Goal: Task Accomplishment & Management: Use online tool/utility

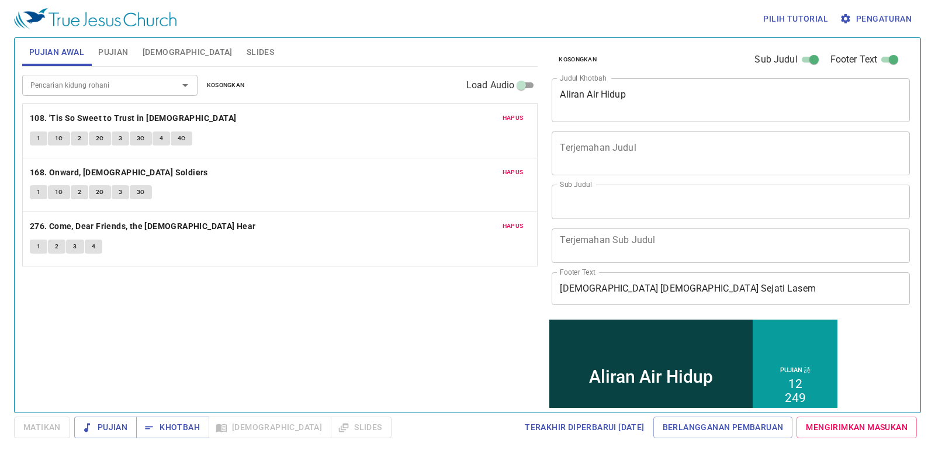
click at [223, 93] on div "Pencarian kidung rohani Pencarian kidung rohani Kosongkan Load Audio" at bounding box center [280, 85] width 516 height 37
click at [236, 82] on span "Kosongkan" at bounding box center [226, 85] width 38 height 11
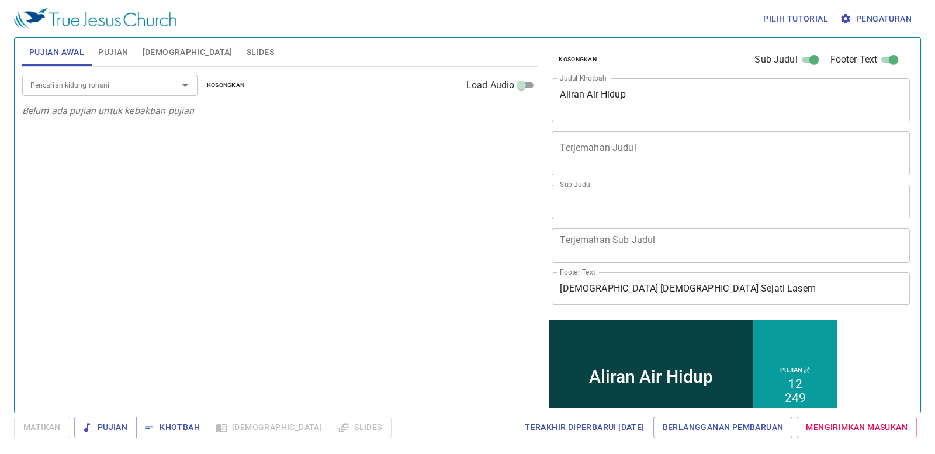
click at [155, 88] on input "Pencarian kidung rohani" at bounding box center [93, 84] width 134 height 13
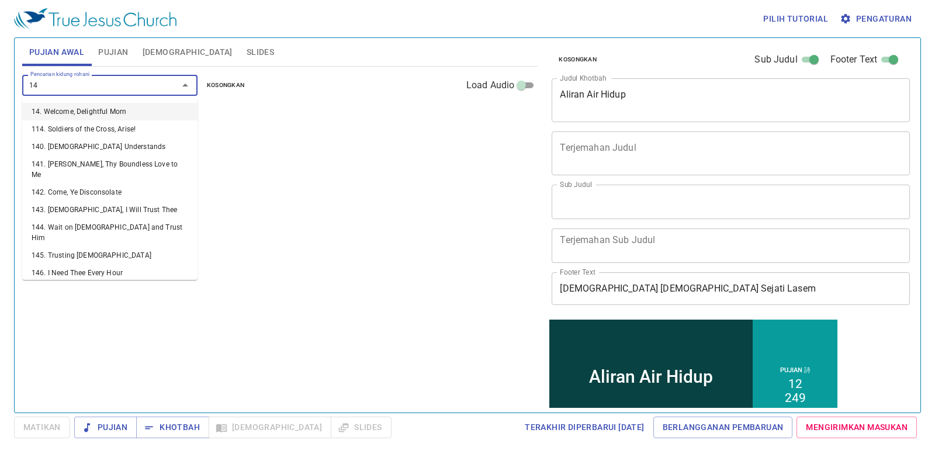
type input "149"
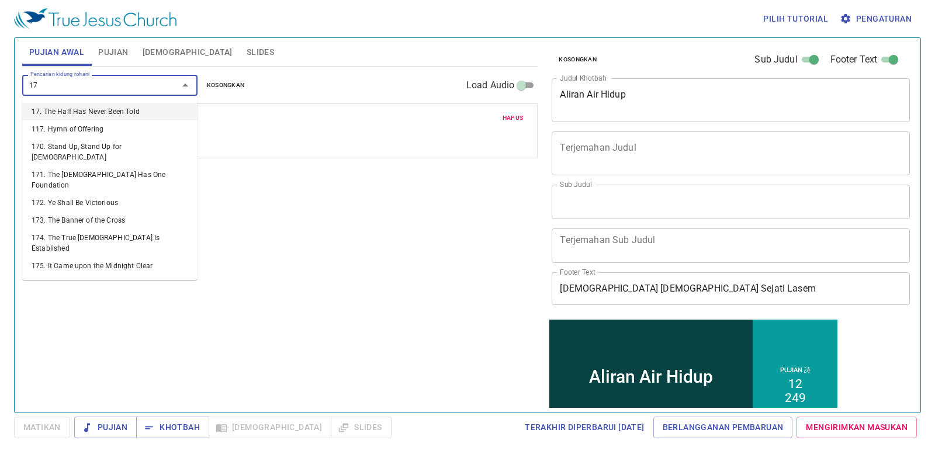
type input "176"
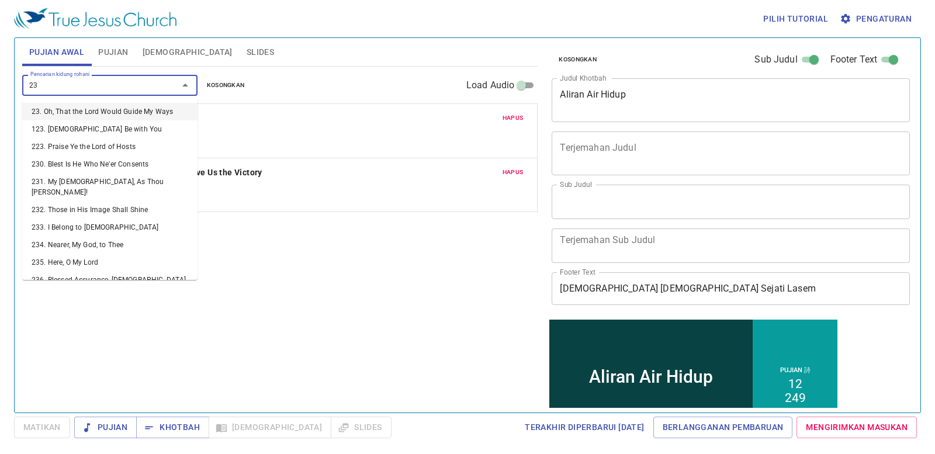
type input "235"
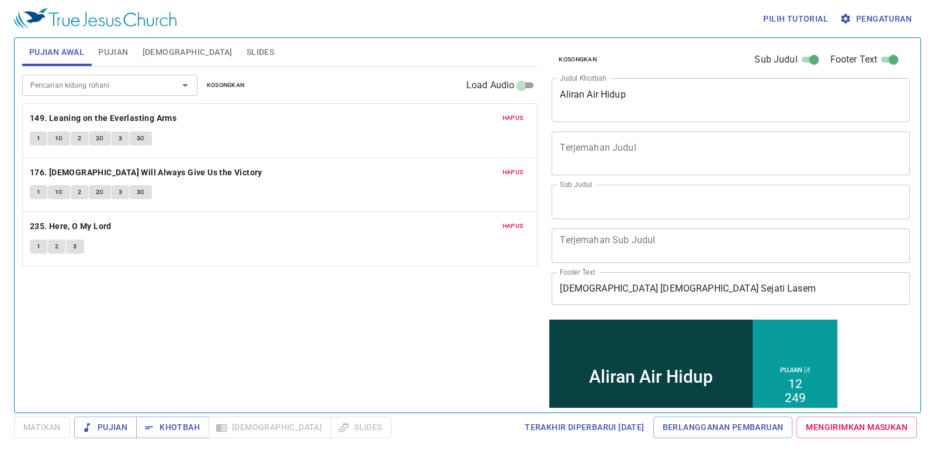
click at [596, 113] on div "Aliran Air Hidup x Judul Khotbah" at bounding box center [731, 100] width 358 height 44
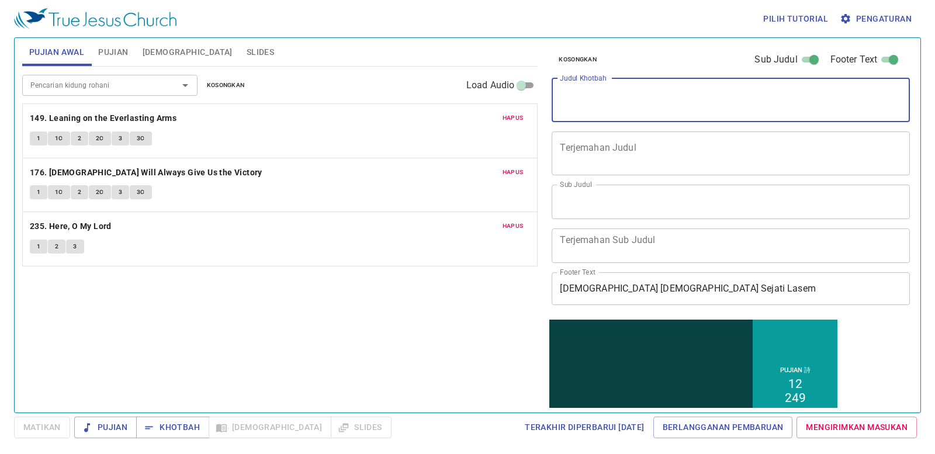
click at [247, 49] on span "Slides" at bounding box center [260, 52] width 27 height 15
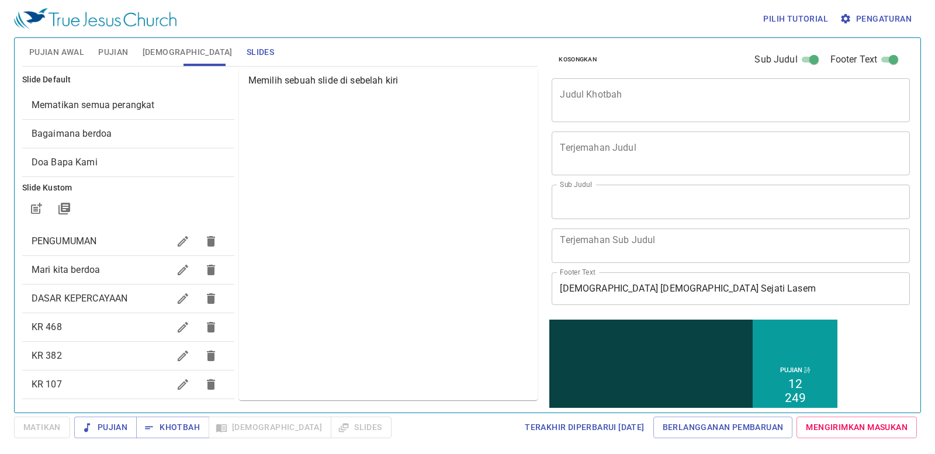
click at [139, 127] on span "Bagaimana berdoa" at bounding box center [128, 134] width 193 height 14
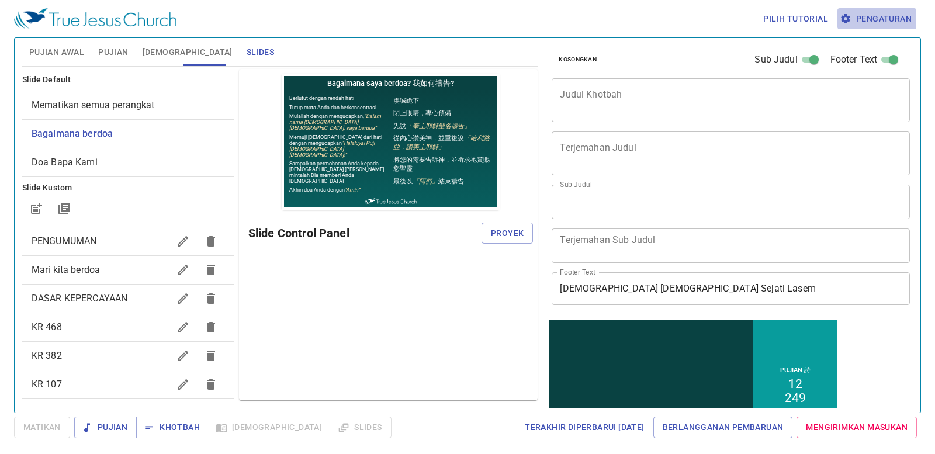
click at [888, 15] on span "Pengaturan" at bounding box center [877, 19] width 70 height 15
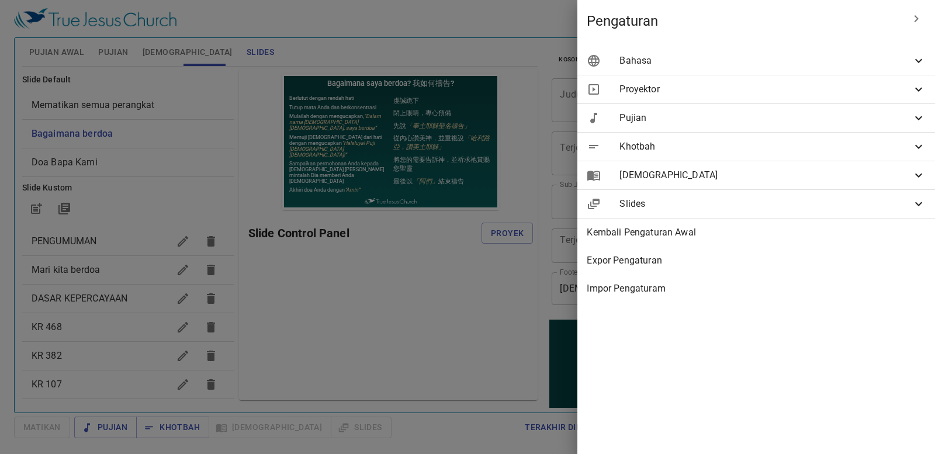
click at [862, 58] on span "Bahasa" at bounding box center [766, 61] width 292 height 14
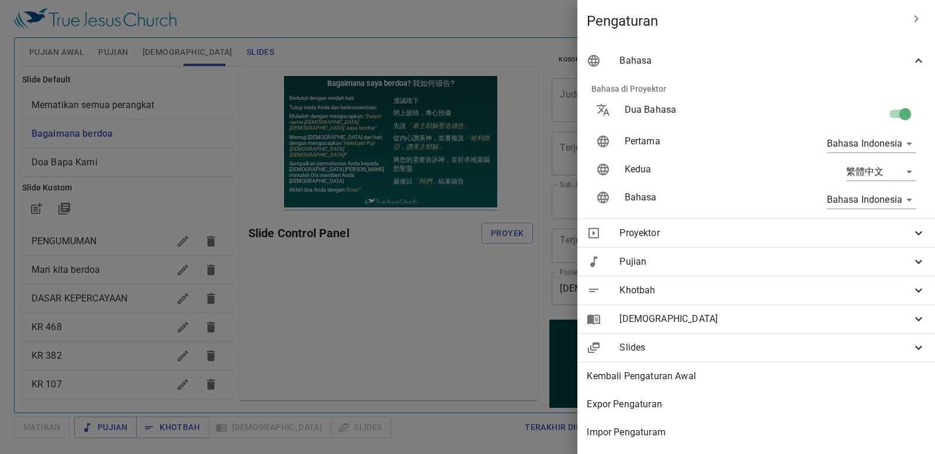
click at [883, 118] on input "checkbox" at bounding box center [905, 116] width 67 height 22
checkbox input "false"
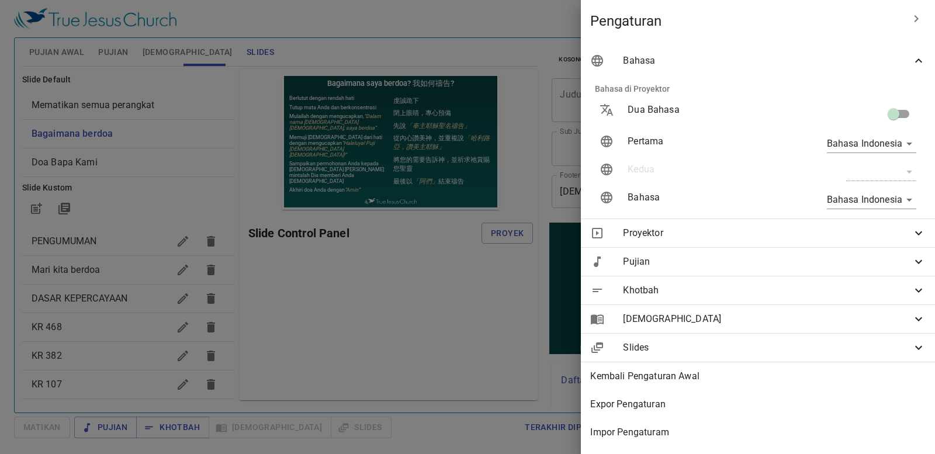
click at [445, 316] on div at bounding box center [467, 227] width 935 height 454
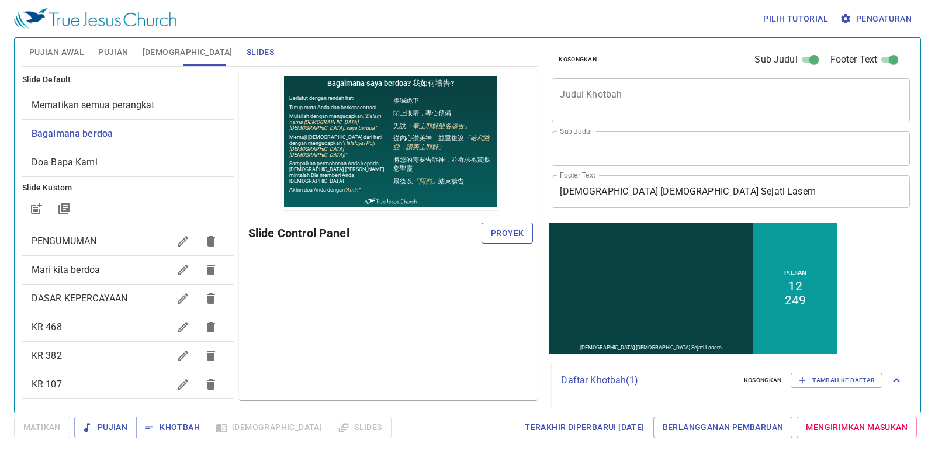
click at [510, 234] on span "Proyek" at bounding box center [507, 233] width 33 height 15
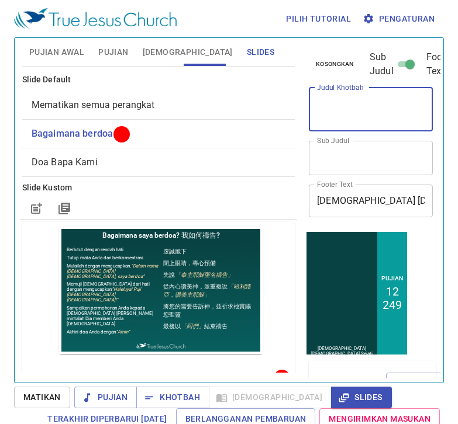
click at [366, 99] on textarea "Judul Khotbah" at bounding box center [371, 109] width 108 height 22
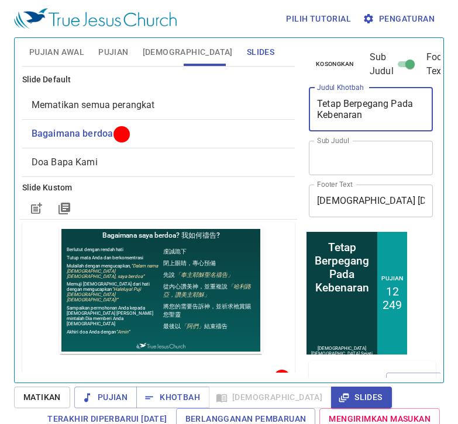
type textarea "Tetap Berpegang Pada Kebenaran"
click at [305, 167] on div "Sub Judul x Sub Judul" at bounding box center [366, 158] width 124 height 44
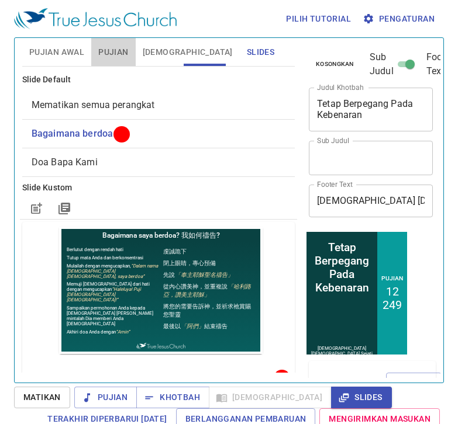
click at [119, 58] on span "Pujian" at bounding box center [113, 52] width 30 height 15
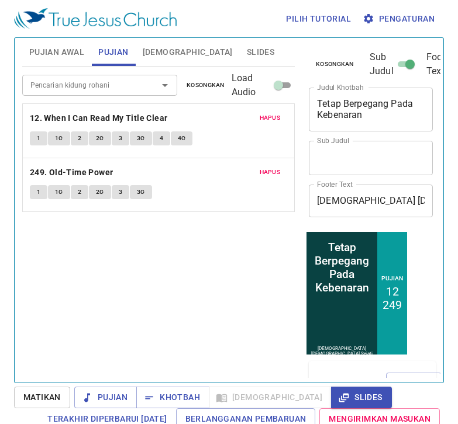
click at [203, 84] on span "Kosongkan" at bounding box center [205, 85] width 38 height 11
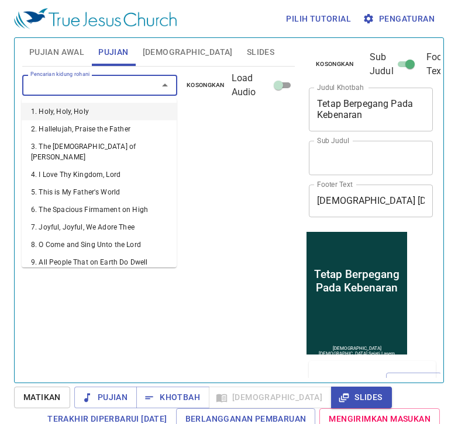
click at [122, 85] on input "Pencarian kidung rohani" at bounding box center [82, 84] width 113 height 13
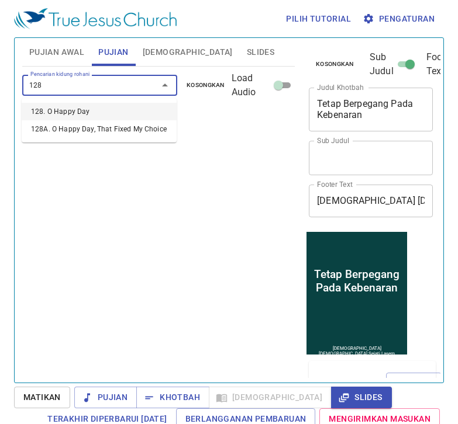
type input "128. O Happy Day"
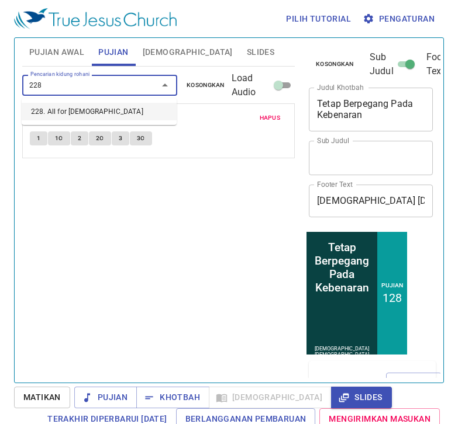
type input "228. All for [DEMOGRAPHIC_DATA]"
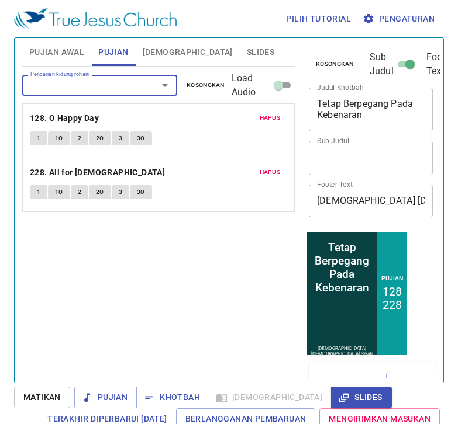
click at [173, 302] on div "Pencarian kidung rohani Pencarian kidung rohani Kosongkan Load Audio Hapus 128.…" at bounding box center [158, 220] width 272 height 306
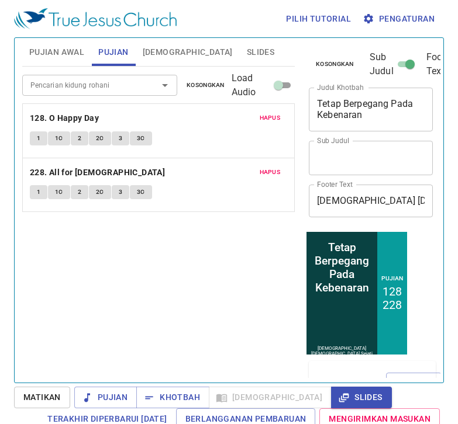
click at [132, 368] on div "Pencarian kidung rohani Pencarian kidung rohani Kosongkan Load Audio Hapus 128.…" at bounding box center [158, 220] width 272 height 306
click at [207, 325] on div "Pencarian kidung rohani Pencarian kidung rohani Kosongkan Load Audio Hapus 128.…" at bounding box center [158, 220] width 272 height 306
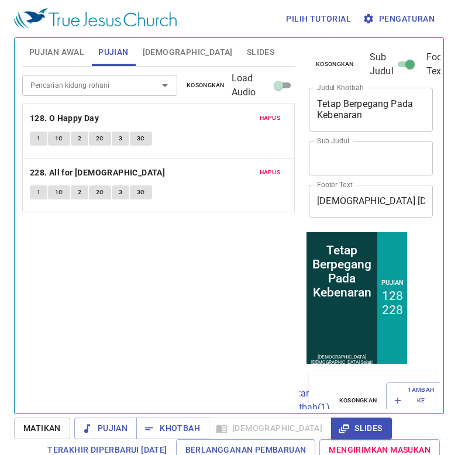
click at [163, 282] on div "Pencarian kidung rohani Pencarian kidung rohani Kosongkan Load Audio Hapus 128.…" at bounding box center [158, 235] width 272 height 337
click at [72, 52] on span "Pujian Awal" at bounding box center [56, 52] width 55 height 15
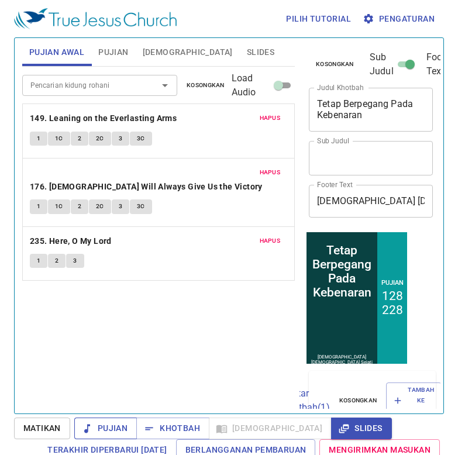
click at [109, 424] on span "Pujian" at bounding box center [106, 428] width 44 height 15
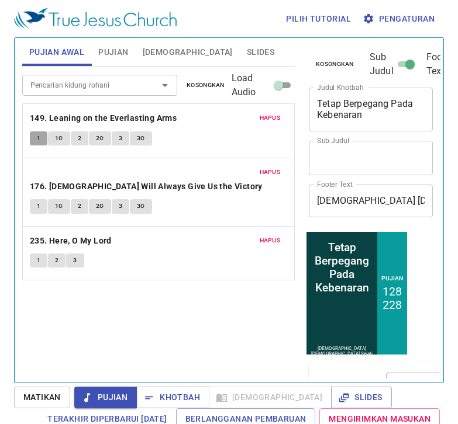
click at [39, 137] on span "1" at bounding box center [39, 138] width 4 height 11
drag, startPoint x: 393, startPoint y: 1, endPoint x: 211, endPoint y: 303, distance: 352.7
click at [211, 303] on div "Pencarian kidung rohani Pencarian kidung rohani Kosongkan Load Audio Hapus 149.…" at bounding box center [158, 220] width 272 height 306
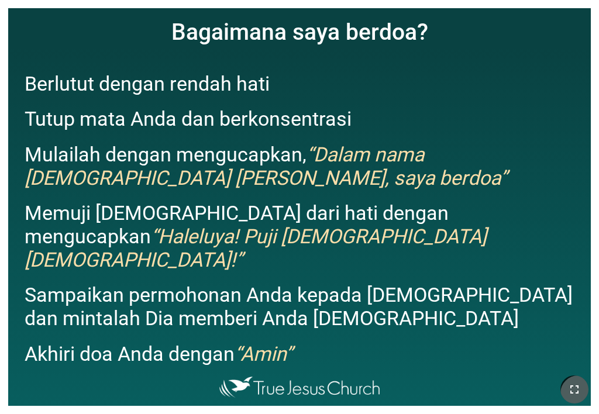
click at [560, 385] on button "button" at bounding box center [574, 389] width 28 height 28
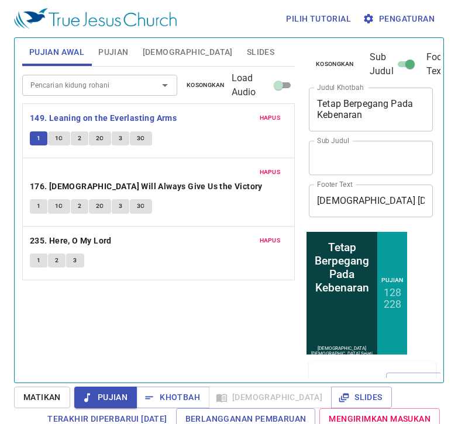
drag, startPoint x: 0, startPoint y: 0, endPoint x: 70, endPoint y: 301, distance: 309.1
click at [70, 301] on div "Pencarian kidung rohani Pencarian kidung rohani Kosongkan Load Audio Hapus 149.…" at bounding box center [158, 220] width 272 height 306
click at [40, 138] on span "1" at bounding box center [39, 138] width 4 height 11
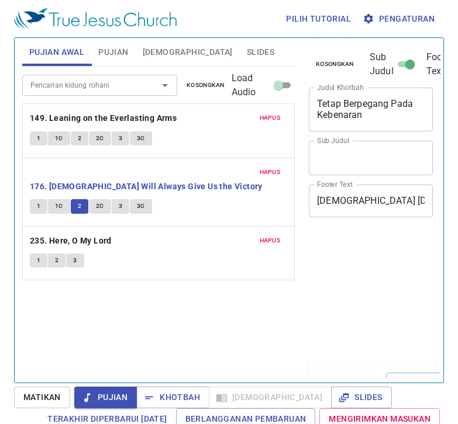
scroll to position [5, 0]
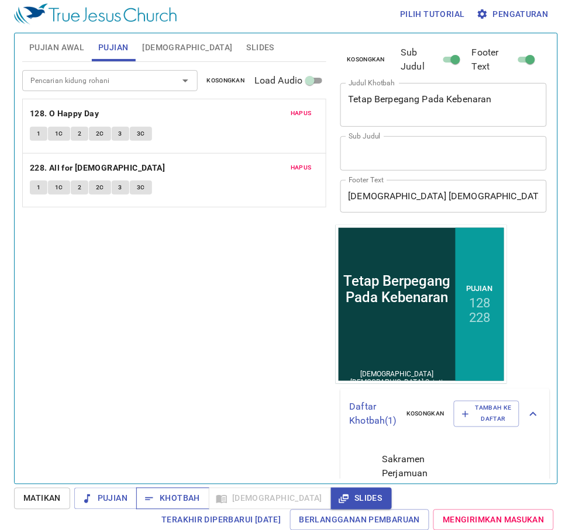
scroll to position [5, 0]
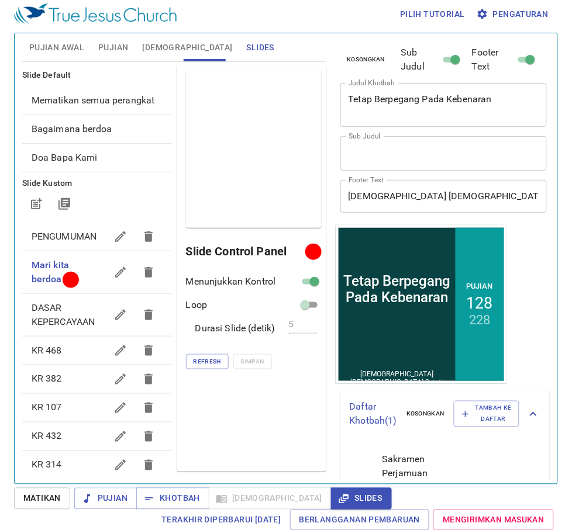
scroll to position [5, 0]
click at [164, 502] on span "Khotbah" at bounding box center [173, 499] width 54 height 15
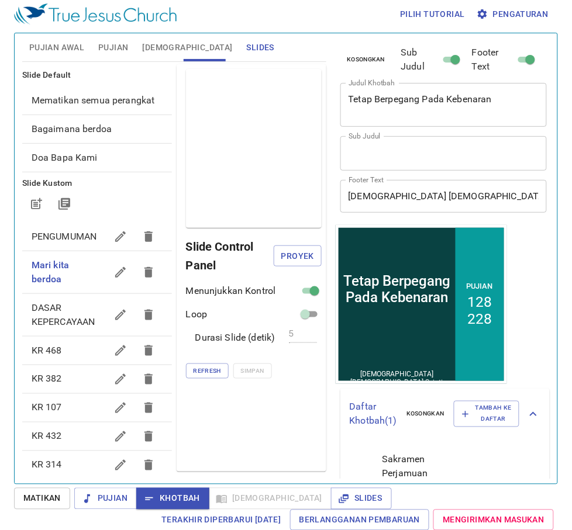
click at [150, 42] on span "[DEMOGRAPHIC_DATA]" at bounding box center [188, 47] width 90 height 15
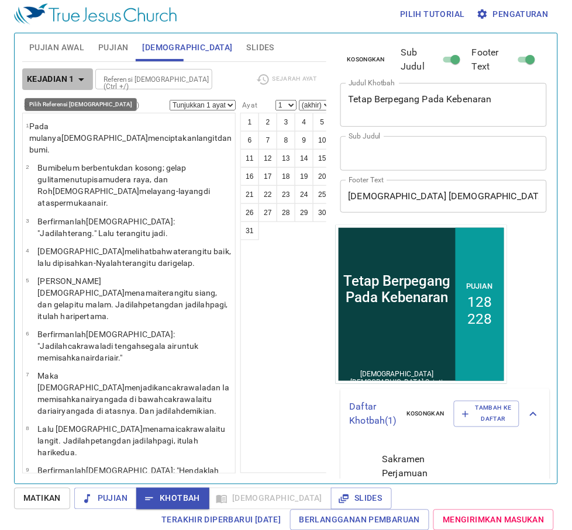
click at [68, 78] on b "Kejadian 1" at bounding box center [50, 79] width 47 height 15
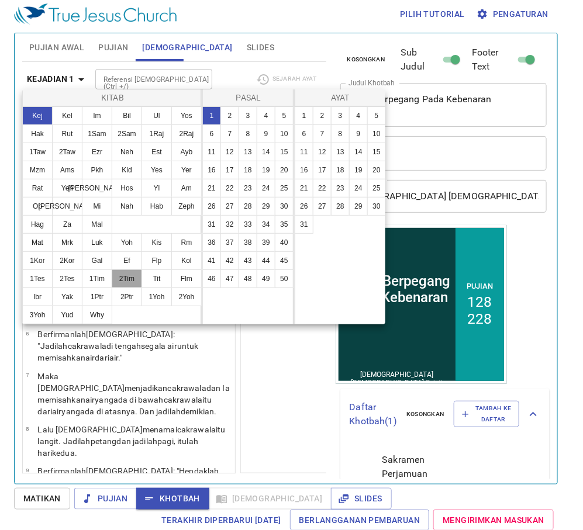
click at [112, 288] on button "2Tim" at bounding box center [127, 278] width 30 height 19
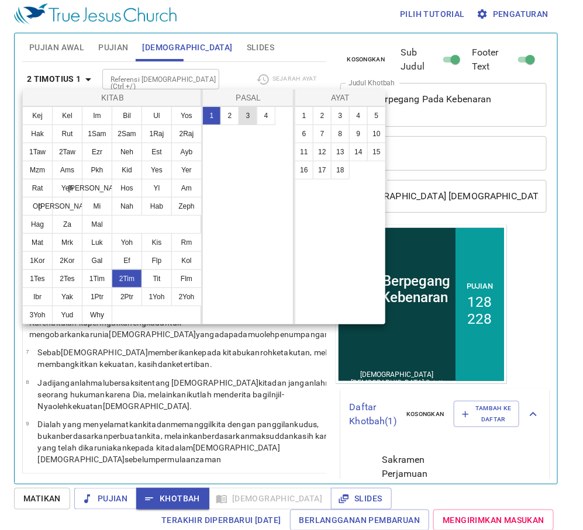
click at [244, 116] on button "3" at bounding box center [247, 115] width 19 height 19
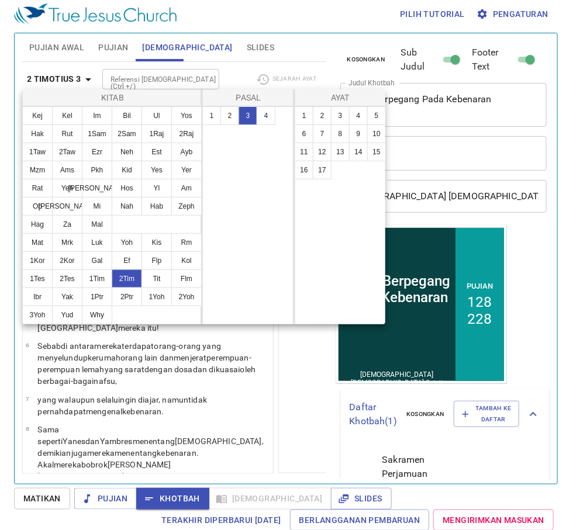
click at [491, 16] on div at bounding box center [291, 265] width 583 height 530
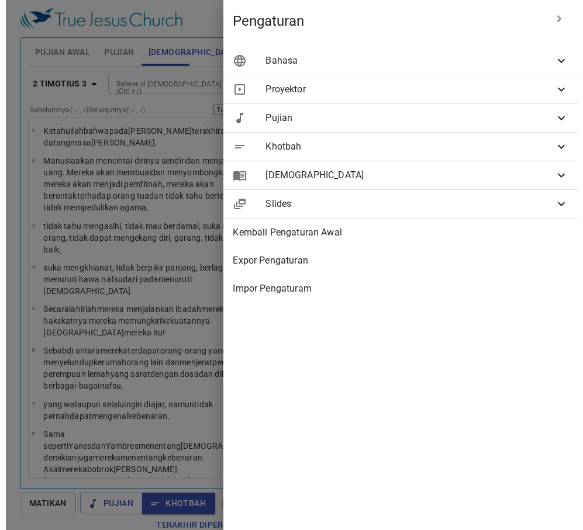
scroll to position [5, 0]
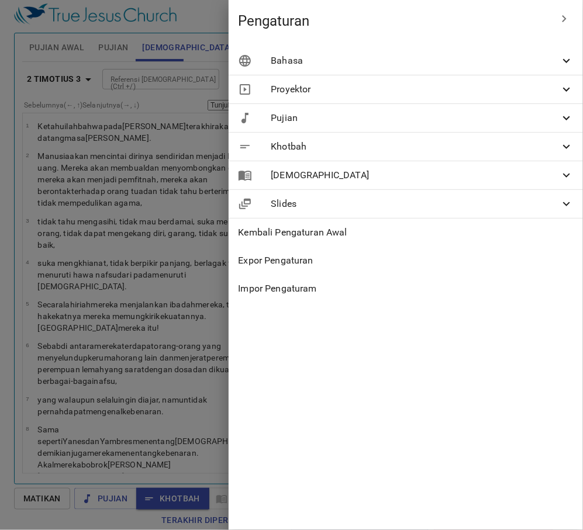
click at [322, 177] on span "[DEMOGRAPHIC_DATA]" at bounding box center [415, 175] width 289 height 14
click at [321, 171] on span "[DEMOGRAPHIC_DATA]" at bounding box center [415, 175] width 289 height 14
click at [571, 171] on div "[DEMOGRAPHIC_DATA]" at bounding box center [406, 175] width 354 height 28
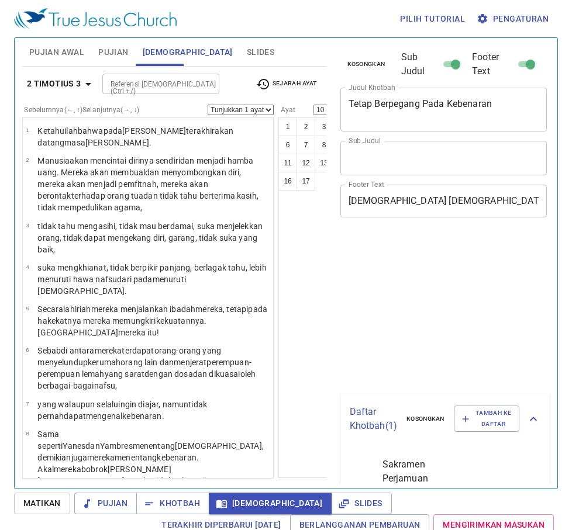
select select "10"
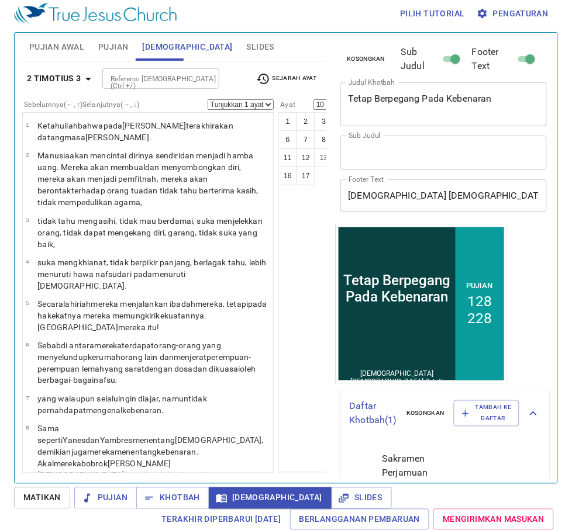
scroll to position [279, 0]
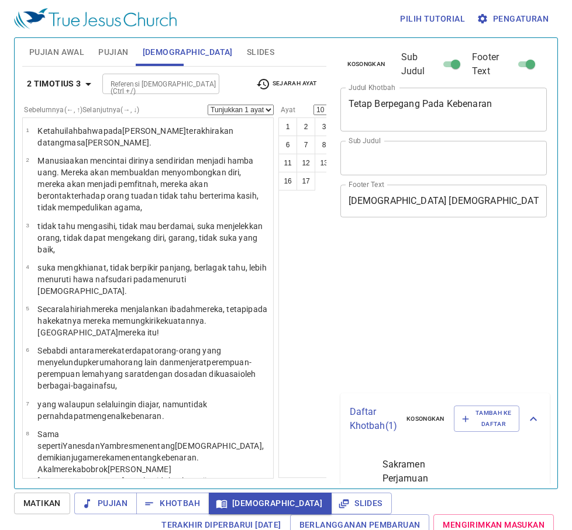
select select "10"
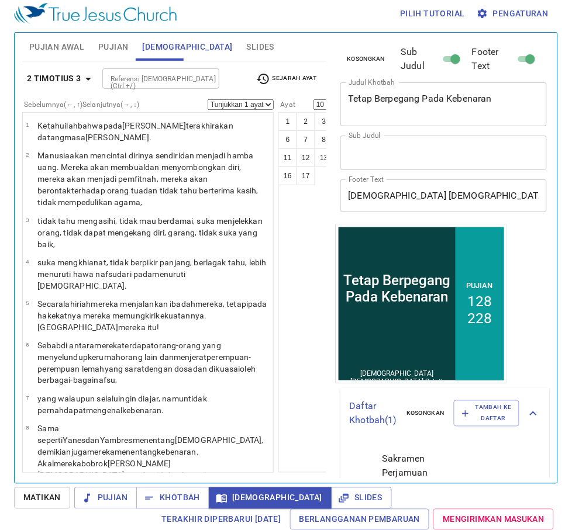
scroll to position [279, 0]
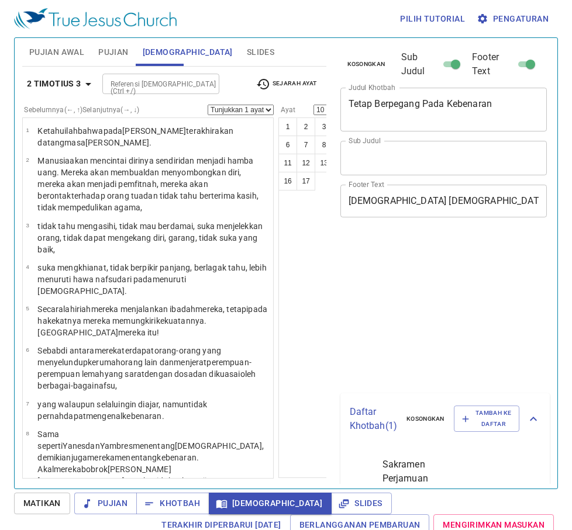
select select "10"
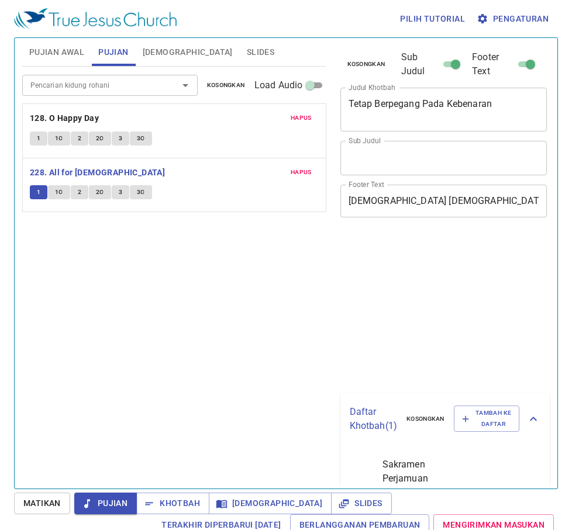
scroll to position [6, 0]
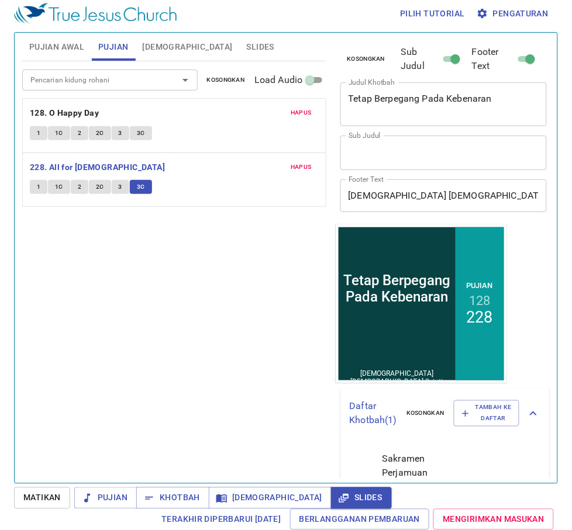
scroll to position [6, 0]
